Goal: Manage account settings

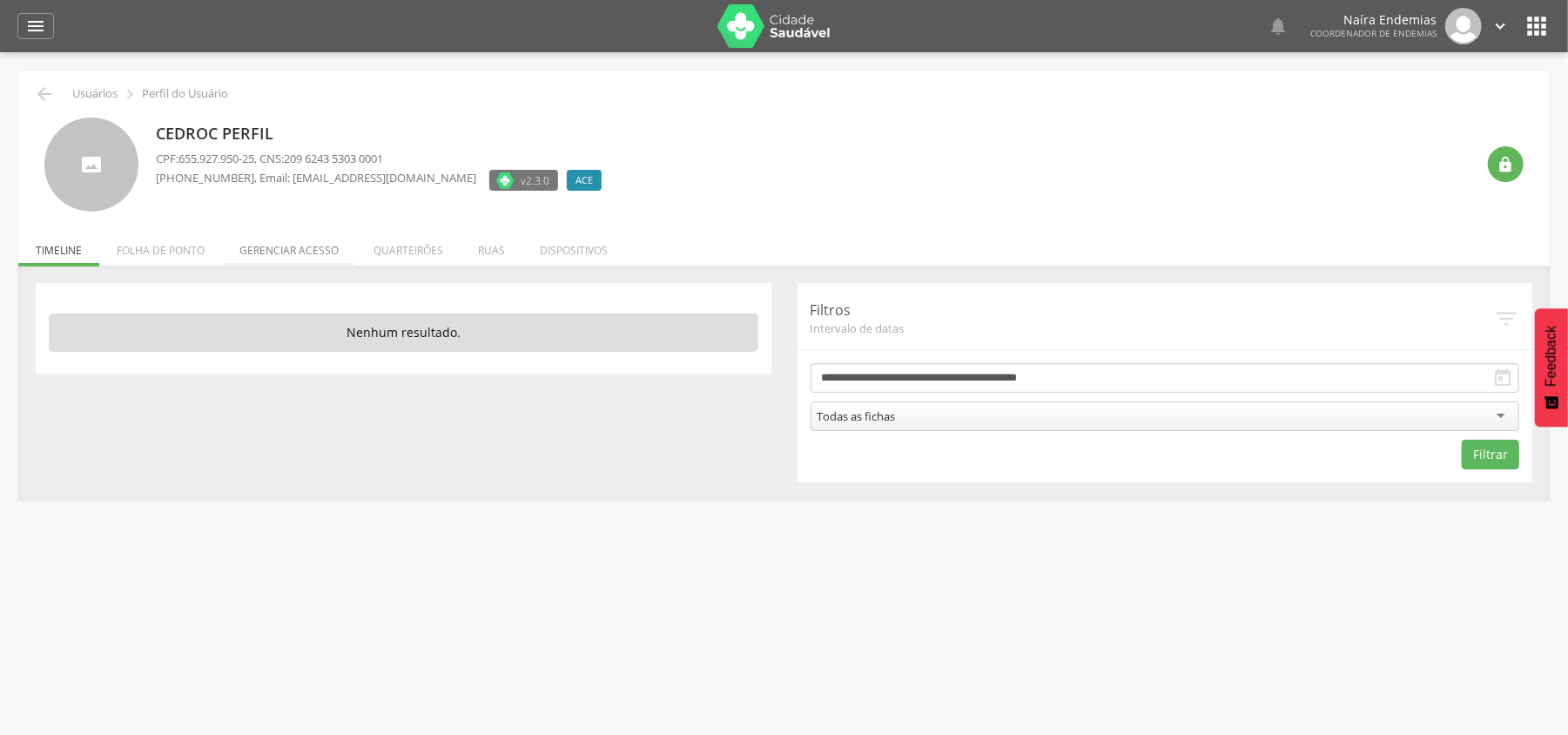
click at [275, 244] on li "Gerenciar acesso" at bounding box center [289, 245] width 134 height 41
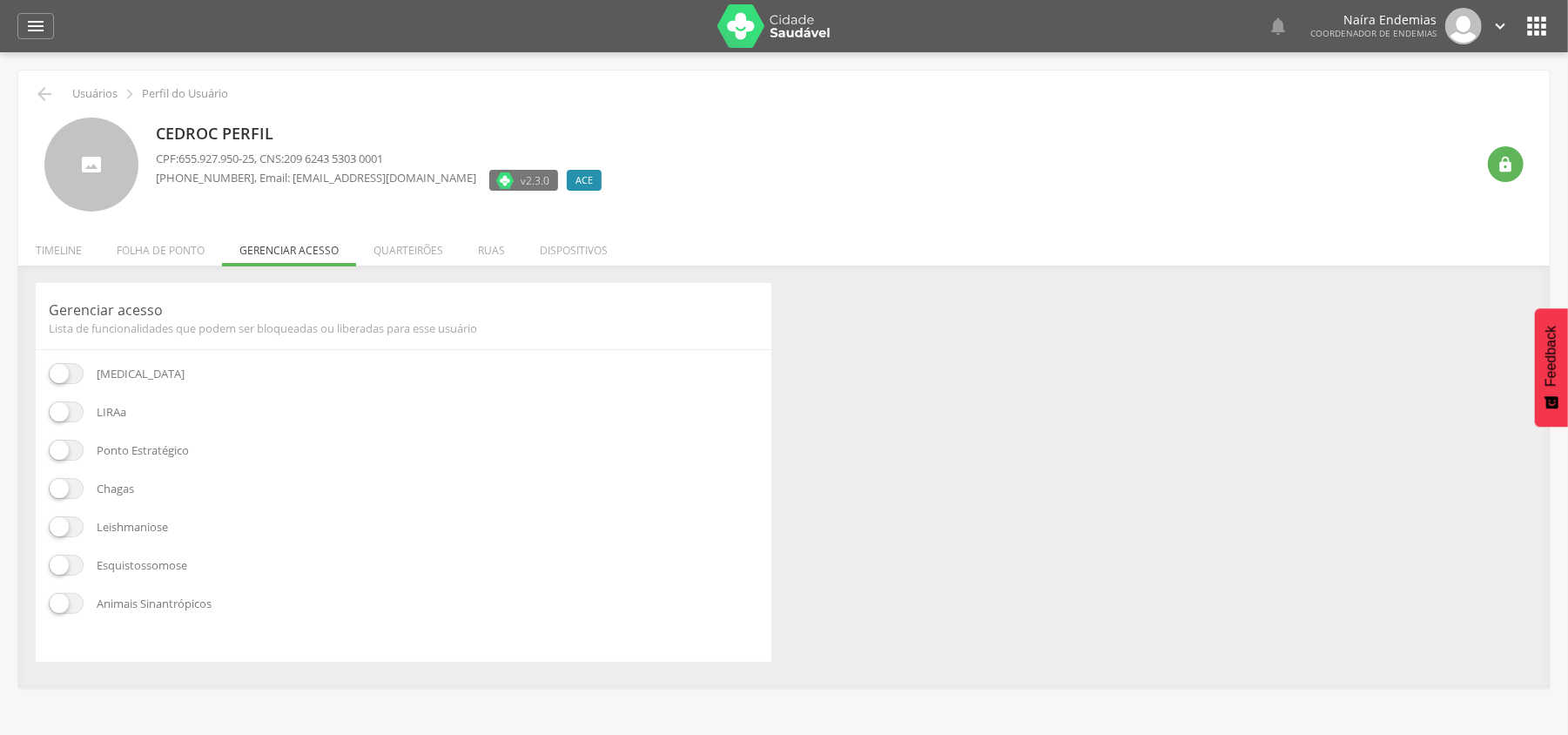
click at [84, 404] on div "LIRAa" at bounding box center [403, 412] width 709 height 21
click at [74, 411] on span at bounding box center [65, 412] width 35 height 21
click at [70, 443] on span at bounding box center [65, 449] width 35 height 21
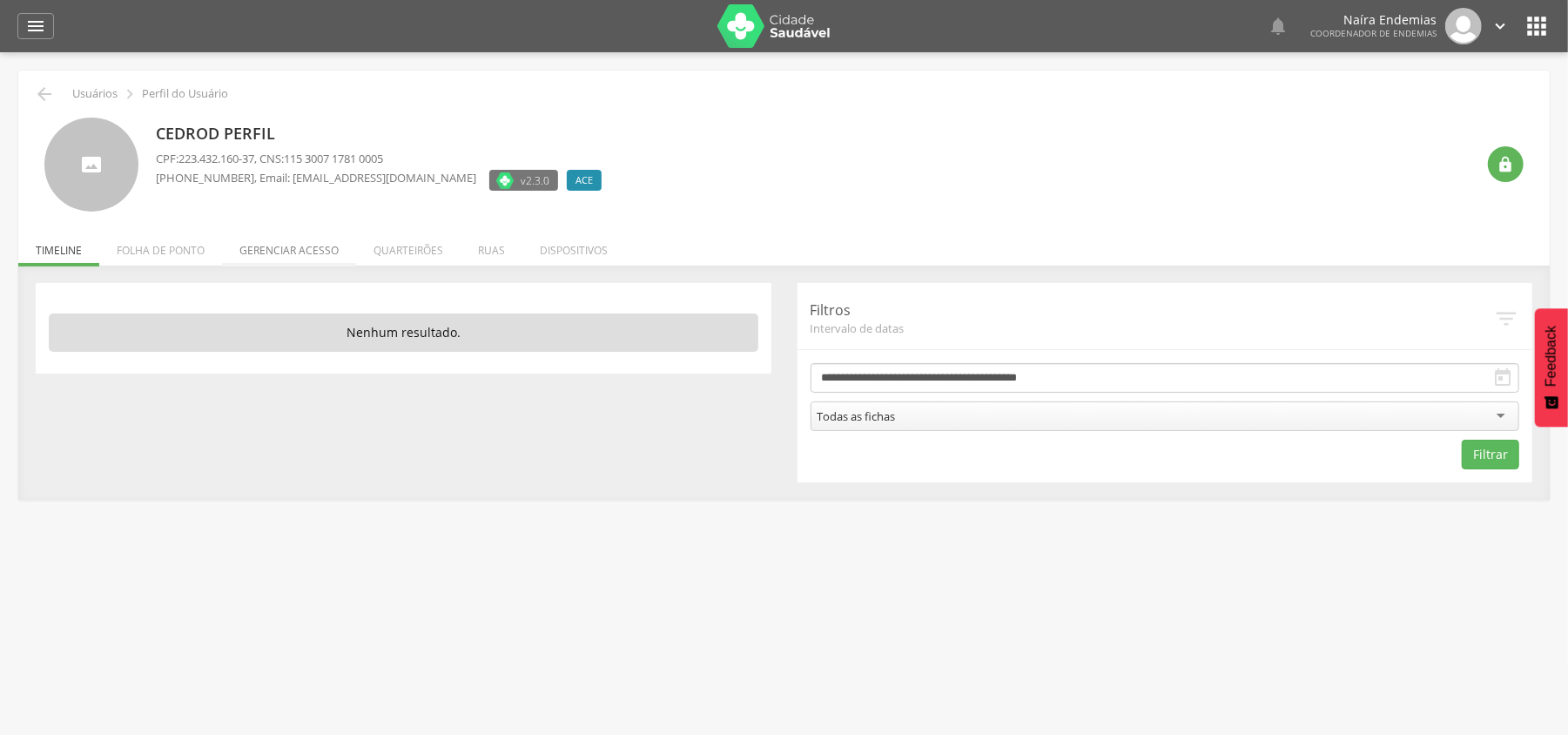
click at [251, 238] on li "Gerenciar acesso" at bounding box center [289, 245] width 134 height 41
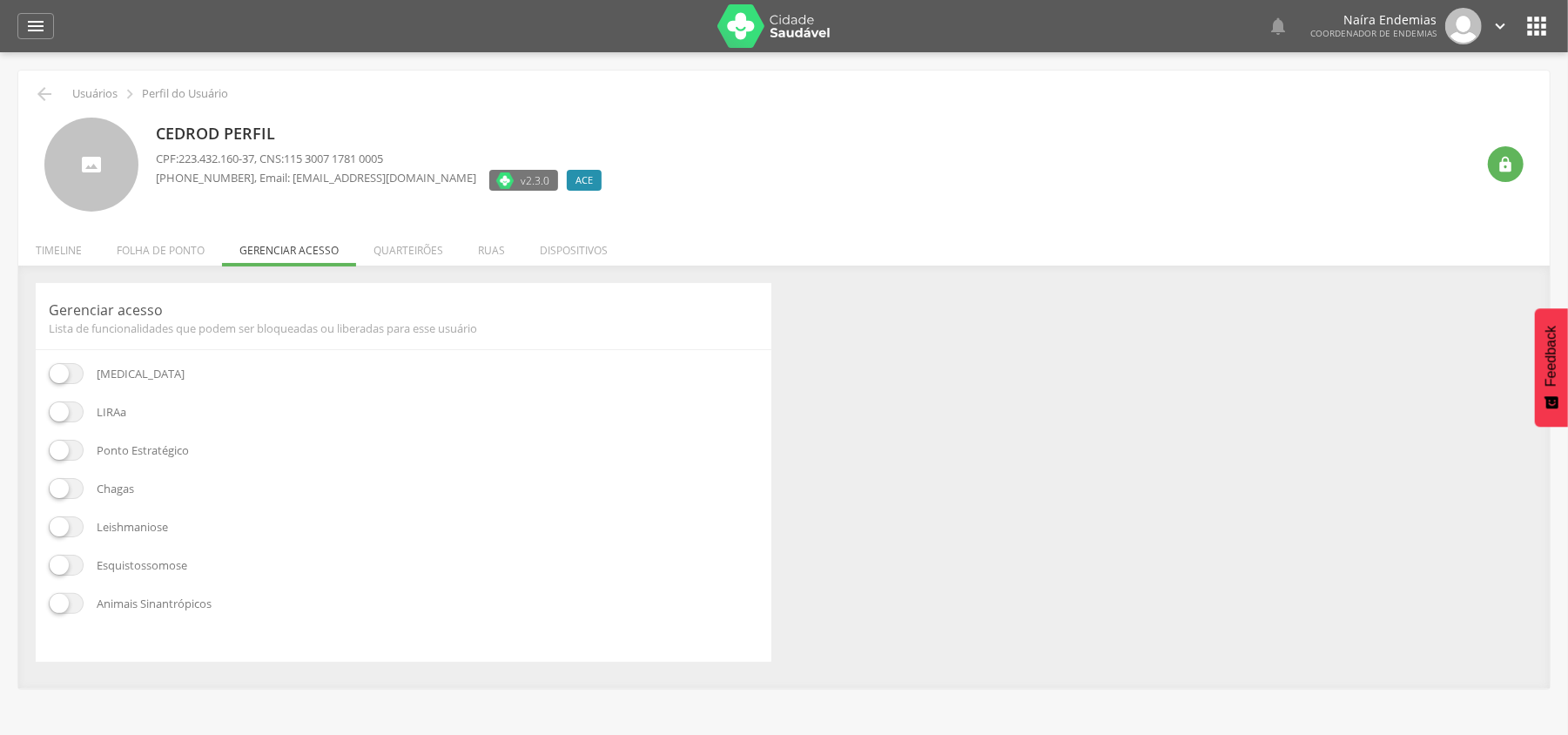
click at [71, 402] on span at bounding box center [65, 412] width 35 height 21
click at [69, 450] on span at bounding box center [65, 449] width 35 height 21
